Goal: Obtain resource: Download file/media

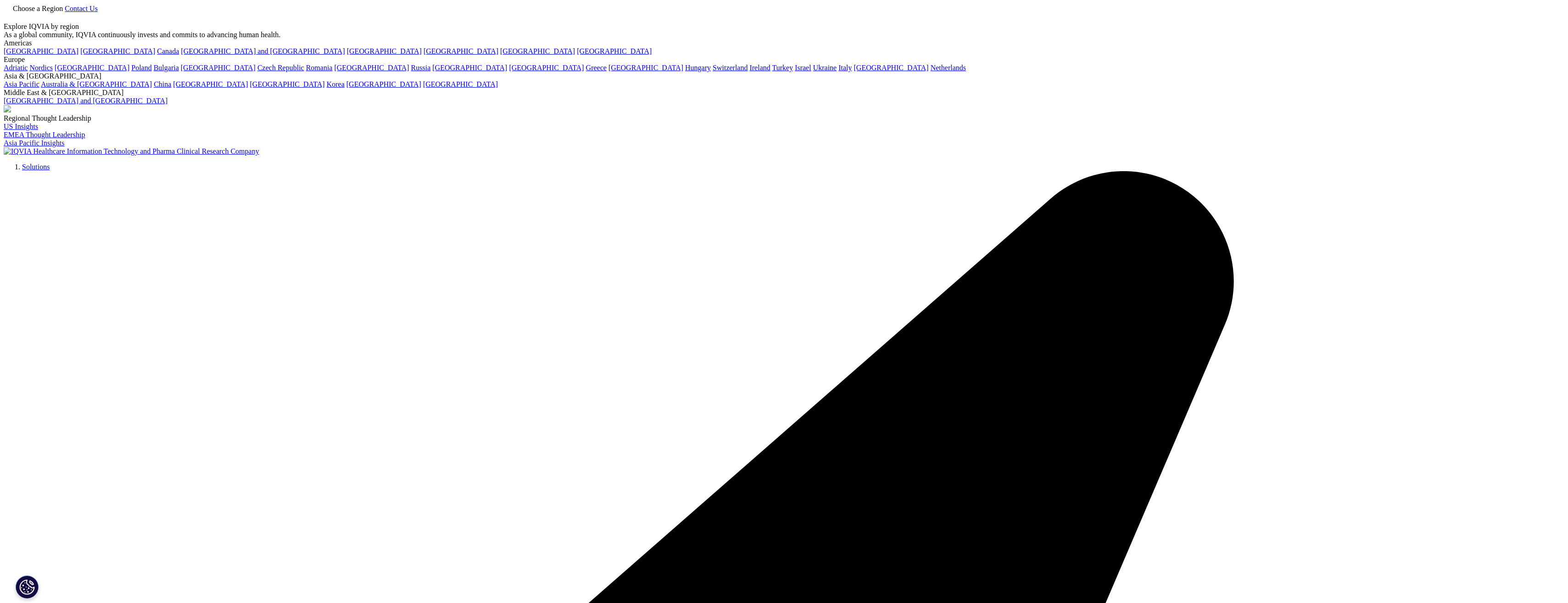
scroll to position [30, 0]
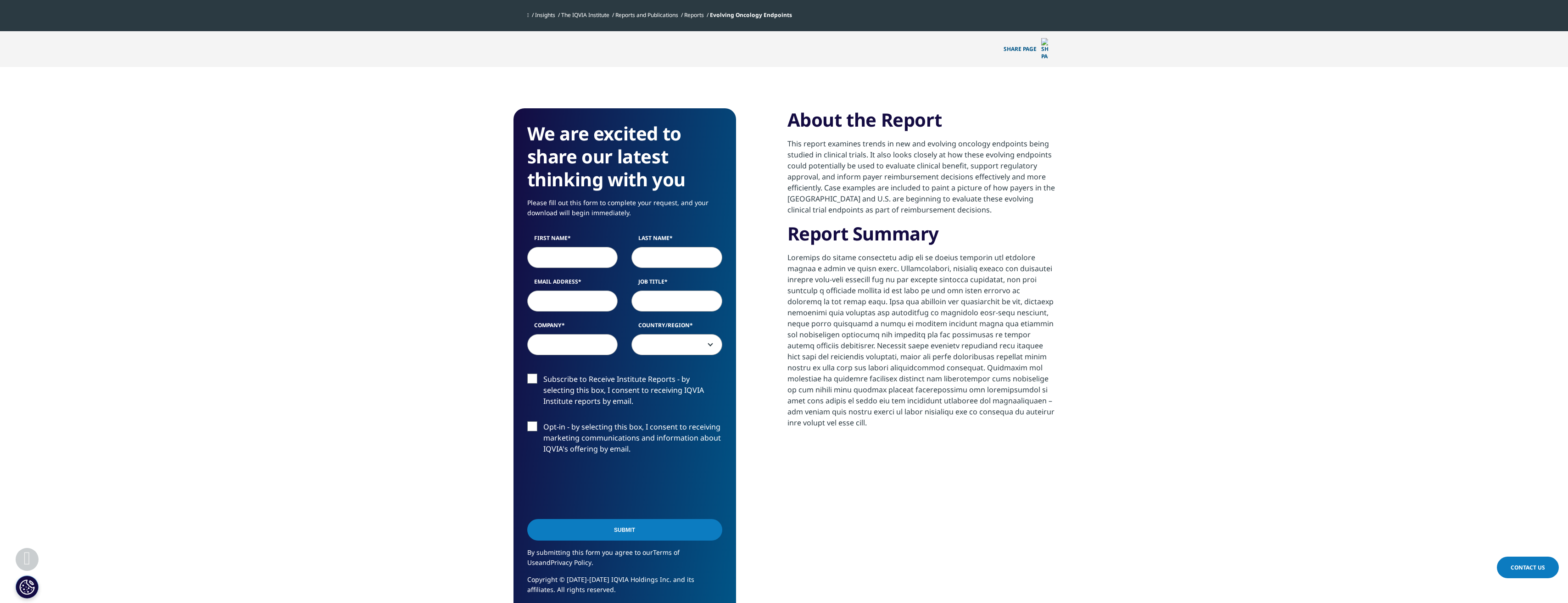
scroll to position [275, 0]
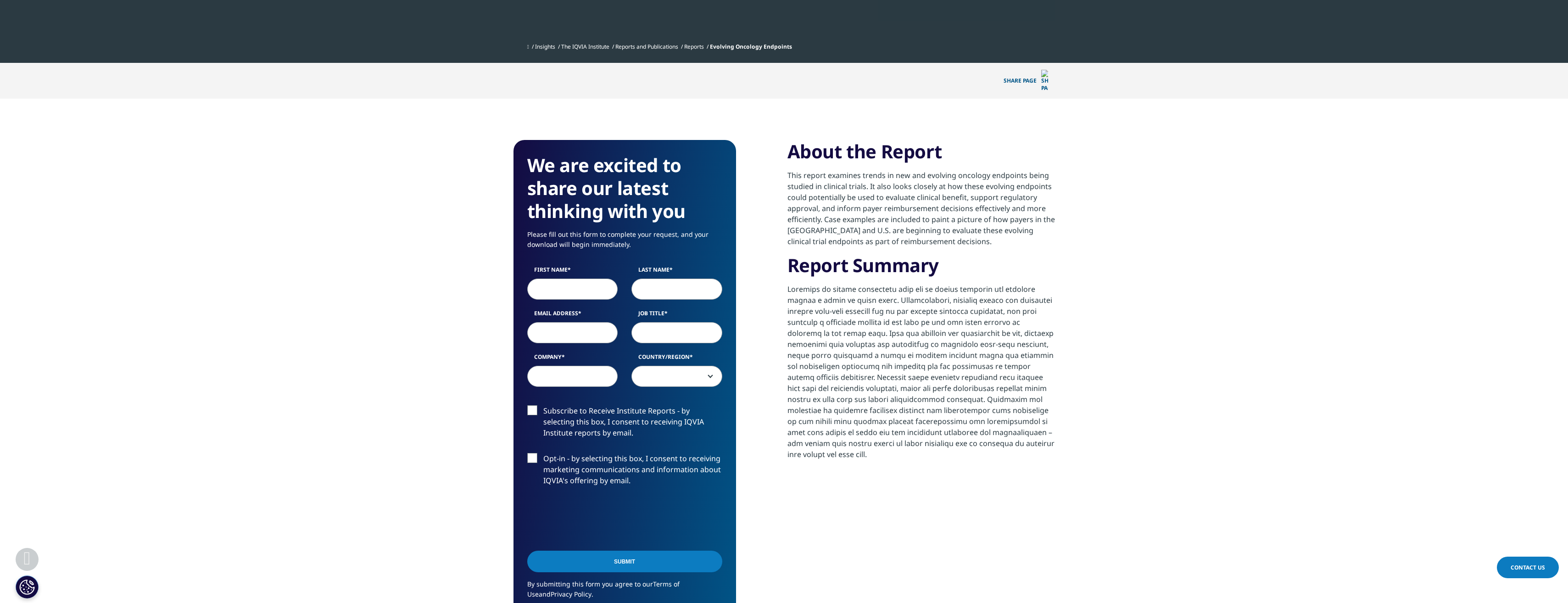
click at [573, 282] on input "First Name" at bounding box center [573, 289] width 91 height 21
type input "kin"
type input "Lim"
type input "Kim"
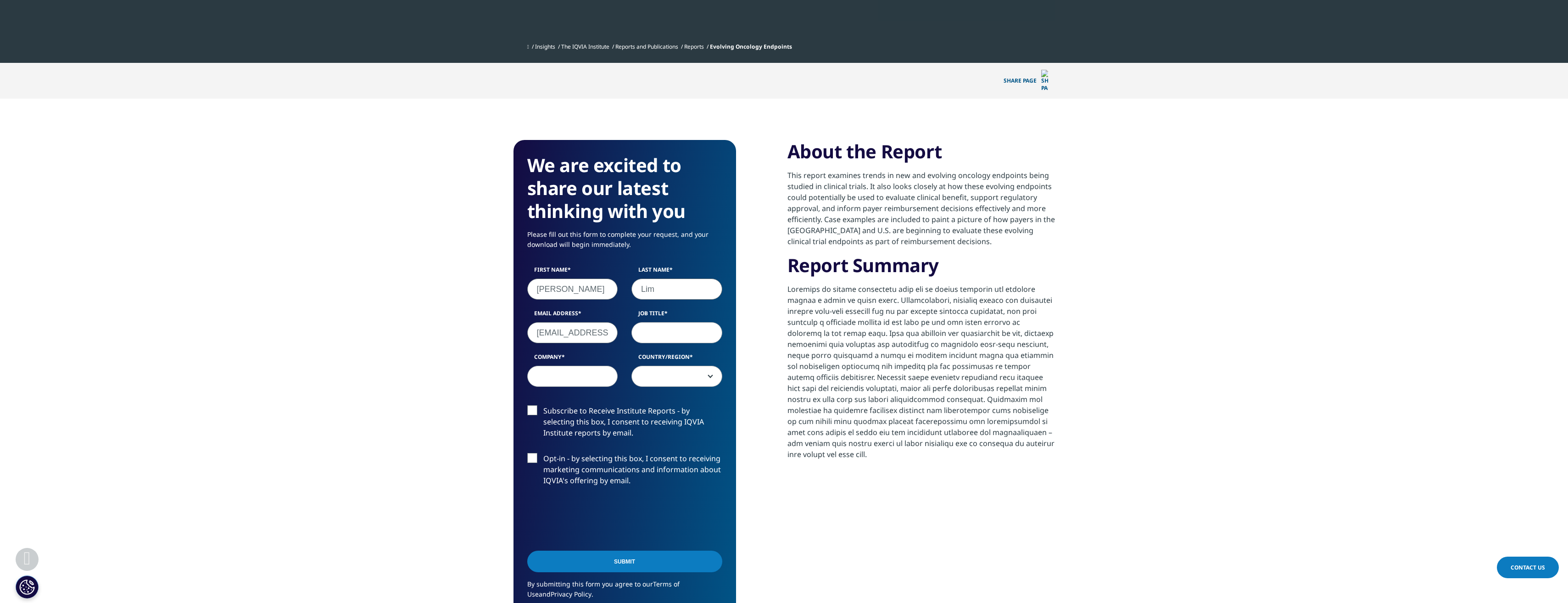
type input "kimlim@gmail.com"
type input "Economist"
type input "Novo"
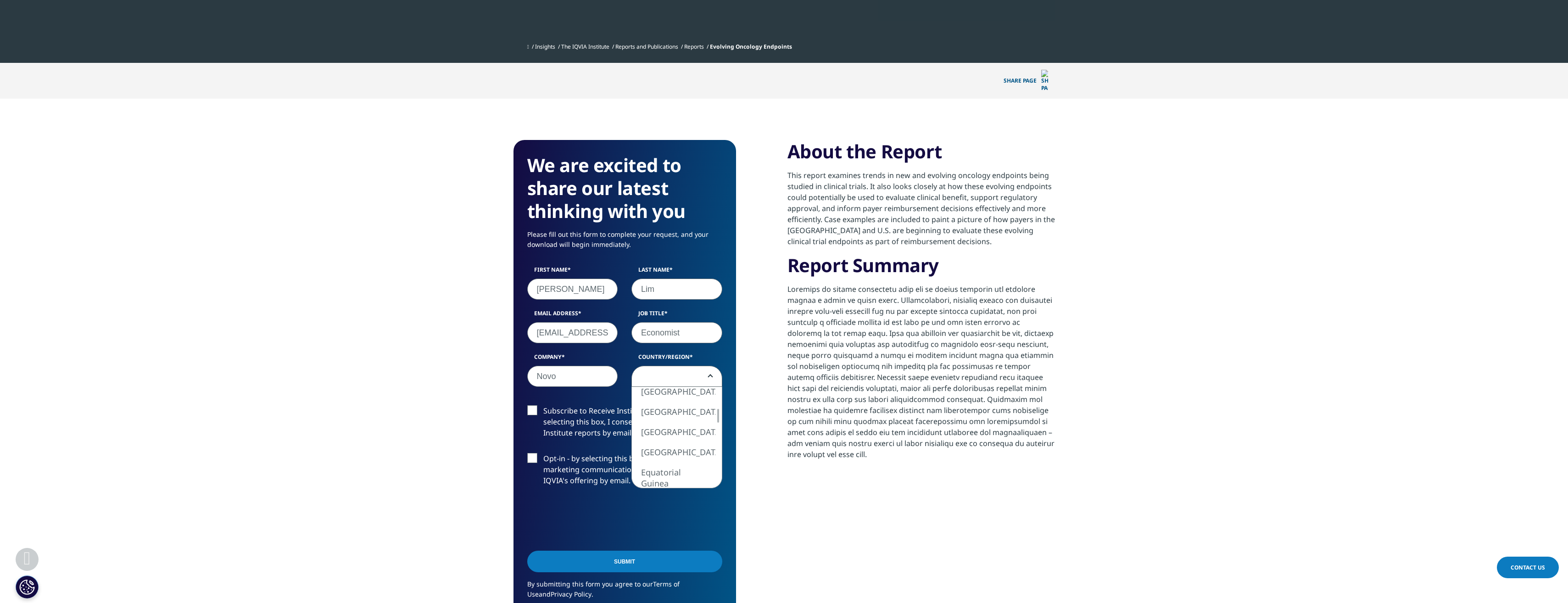
select select "Denmark"
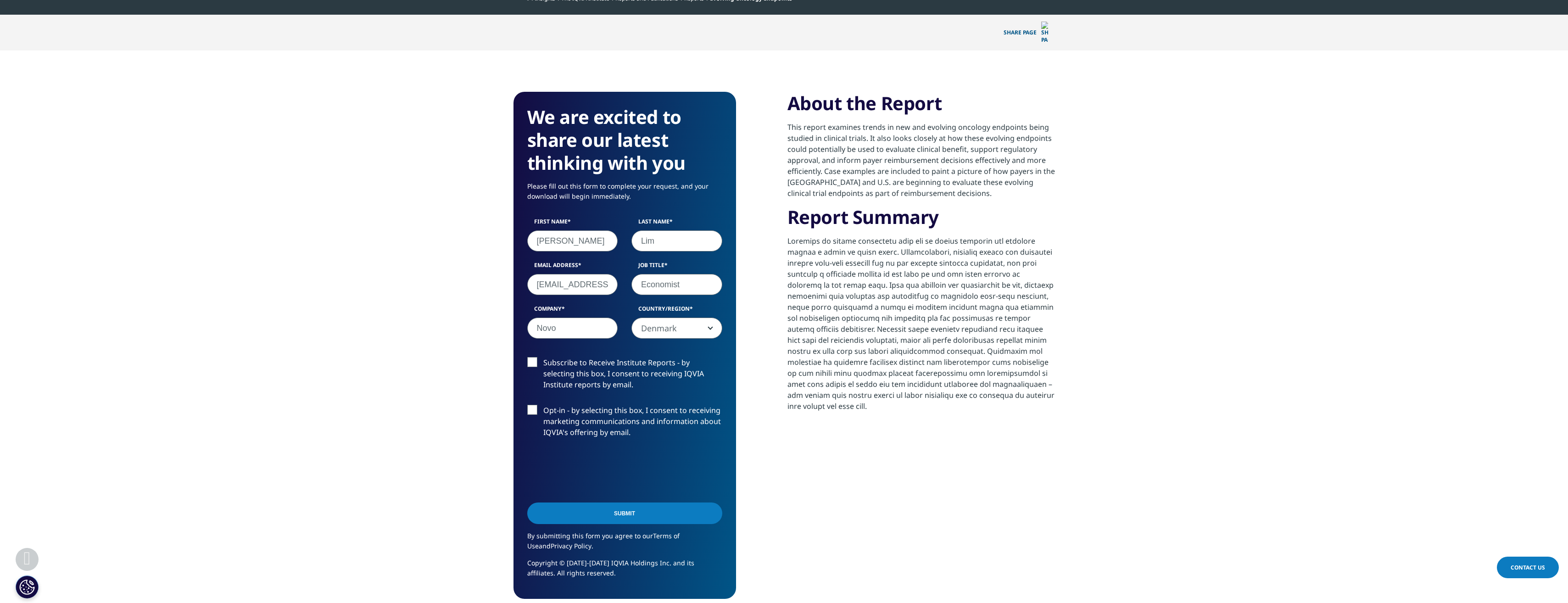
scroll to position [413, 0]
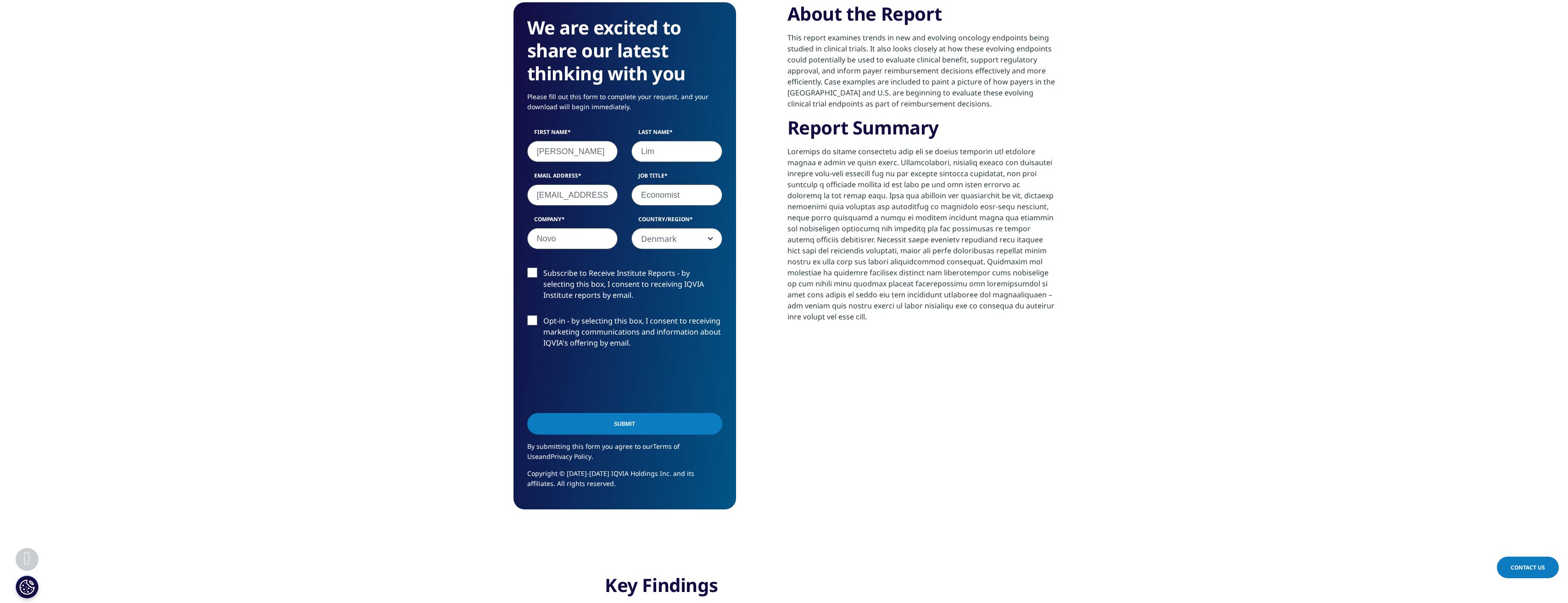
click at [649, 418] on input "Submit" at bounding box center [625, 424] width 195 height 22
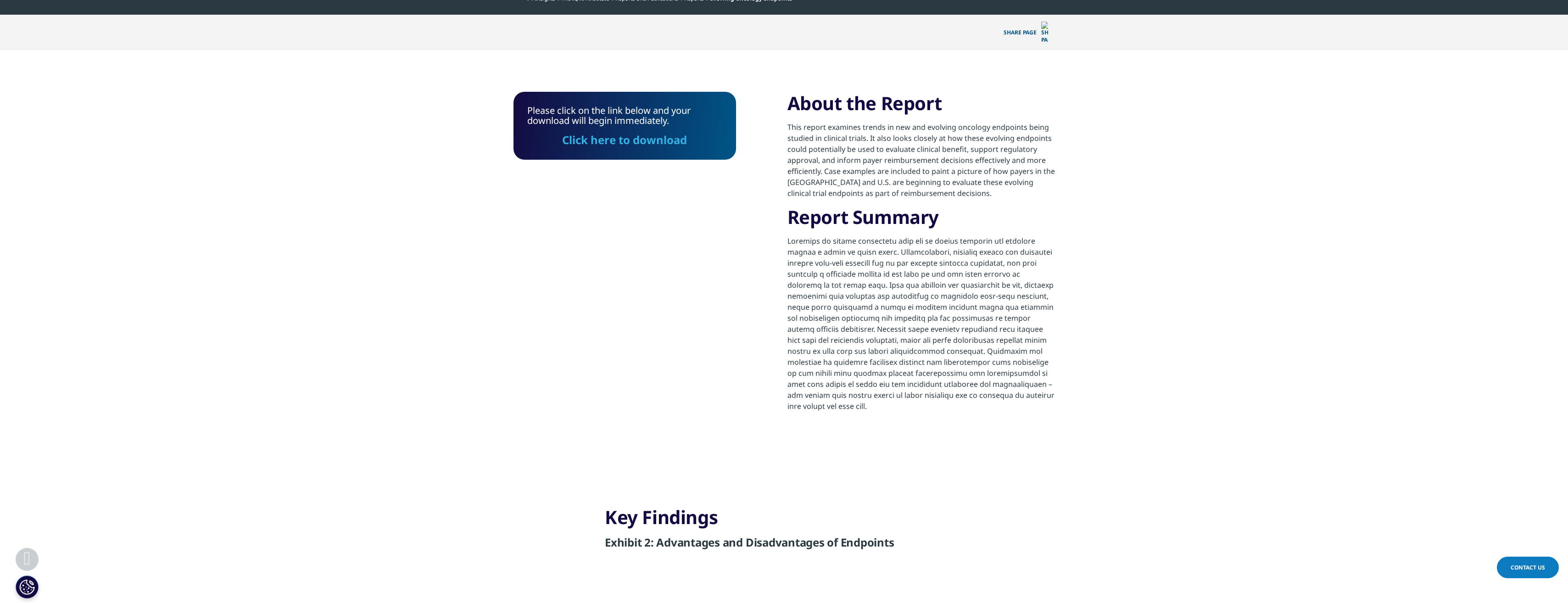
scroll to position [323, 0]
click at [617, 133] on link "Click here to download" at bounding box center [624, 140] width 125 height 15
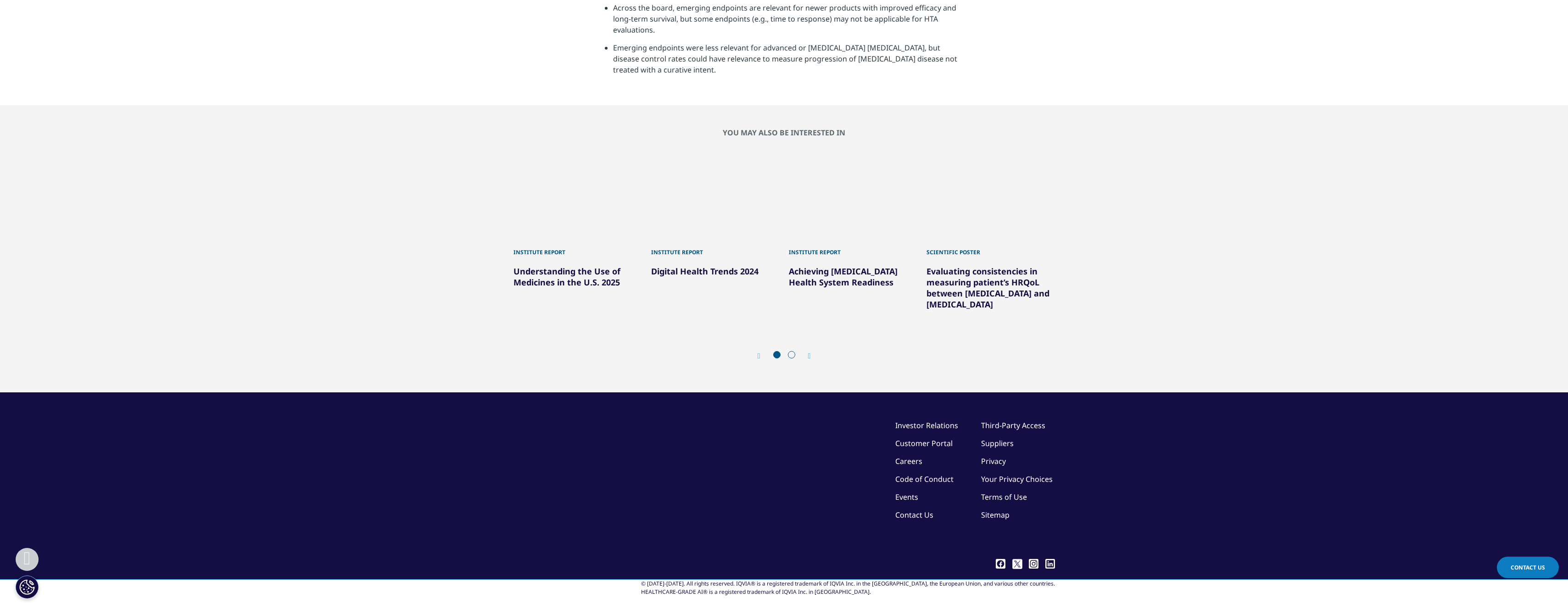
scroll to position [2800, 0]
